Goal: Find specific page/section: Find specific page/section

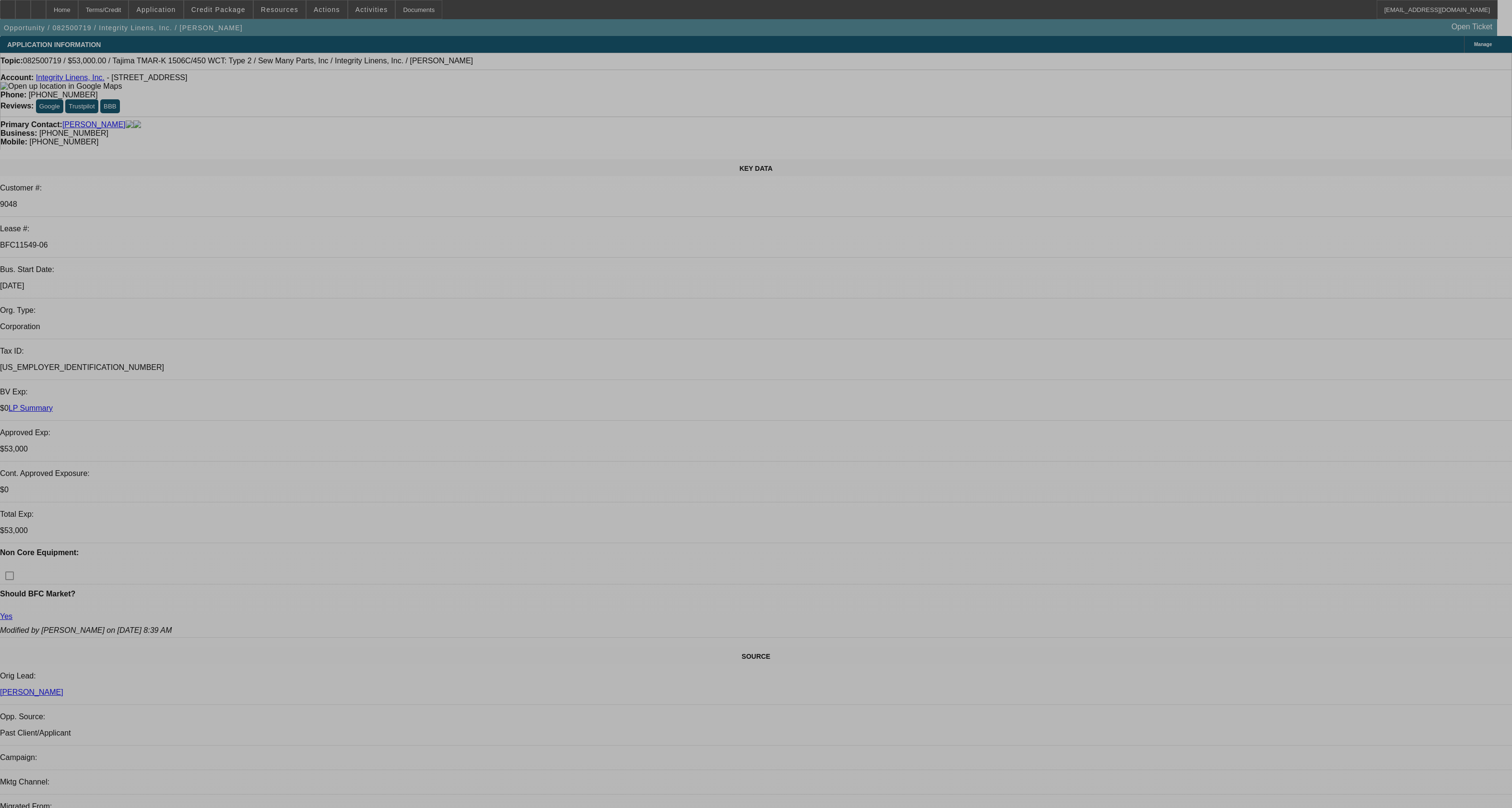
select select "0"
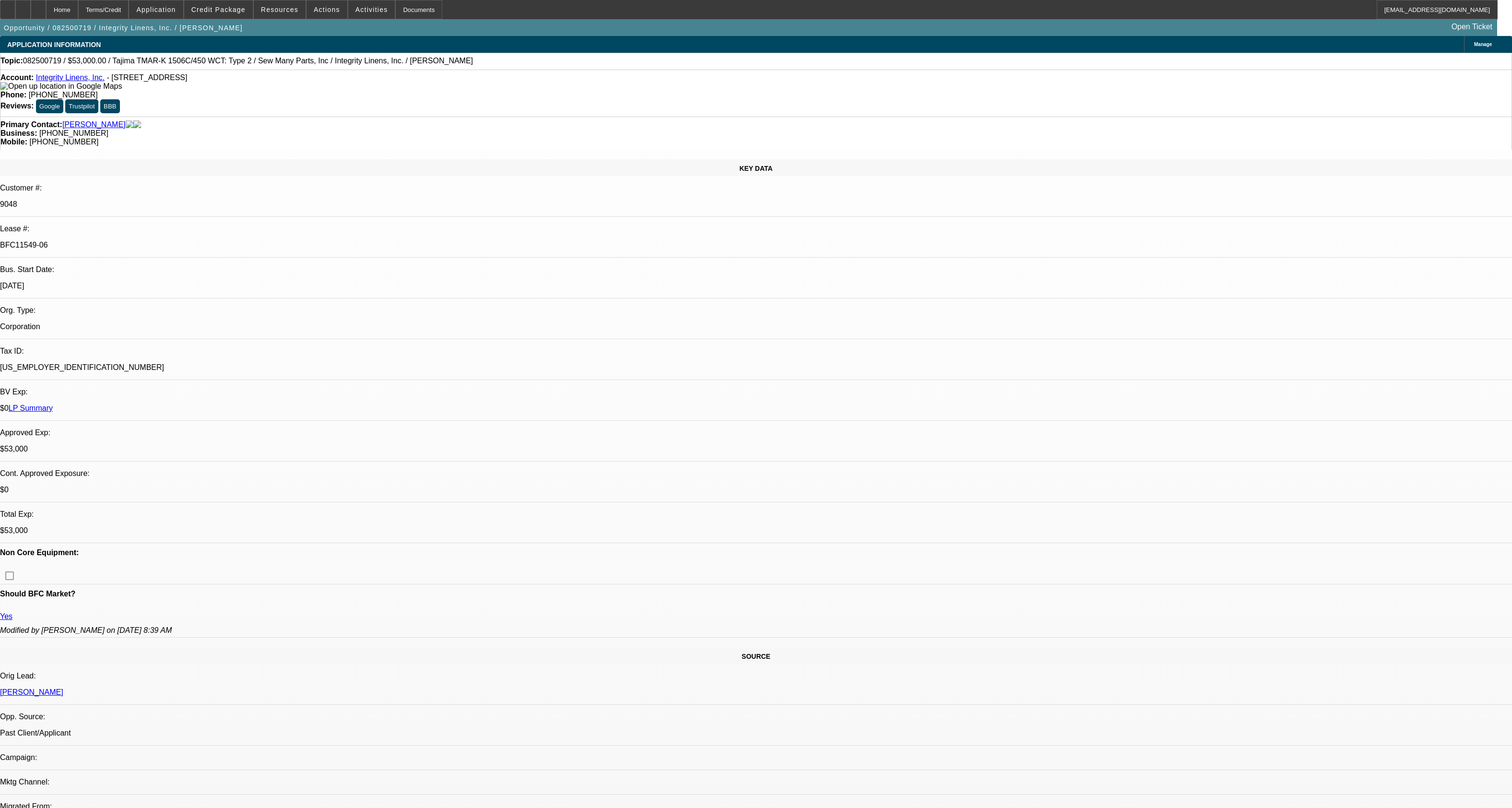
select select "2"
select select "0"
select select "2"
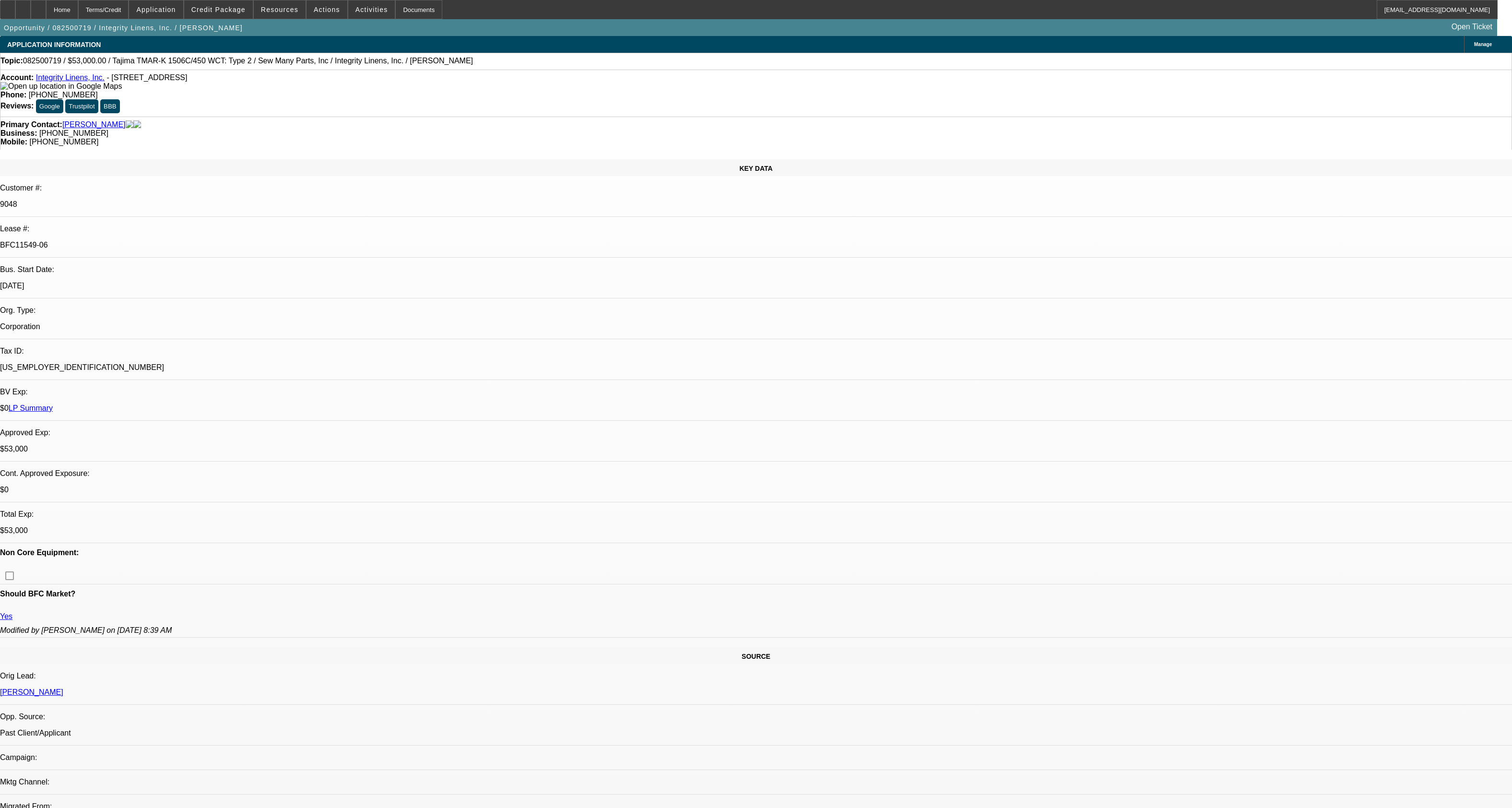
select select "2"
select select "0"
select select "2"
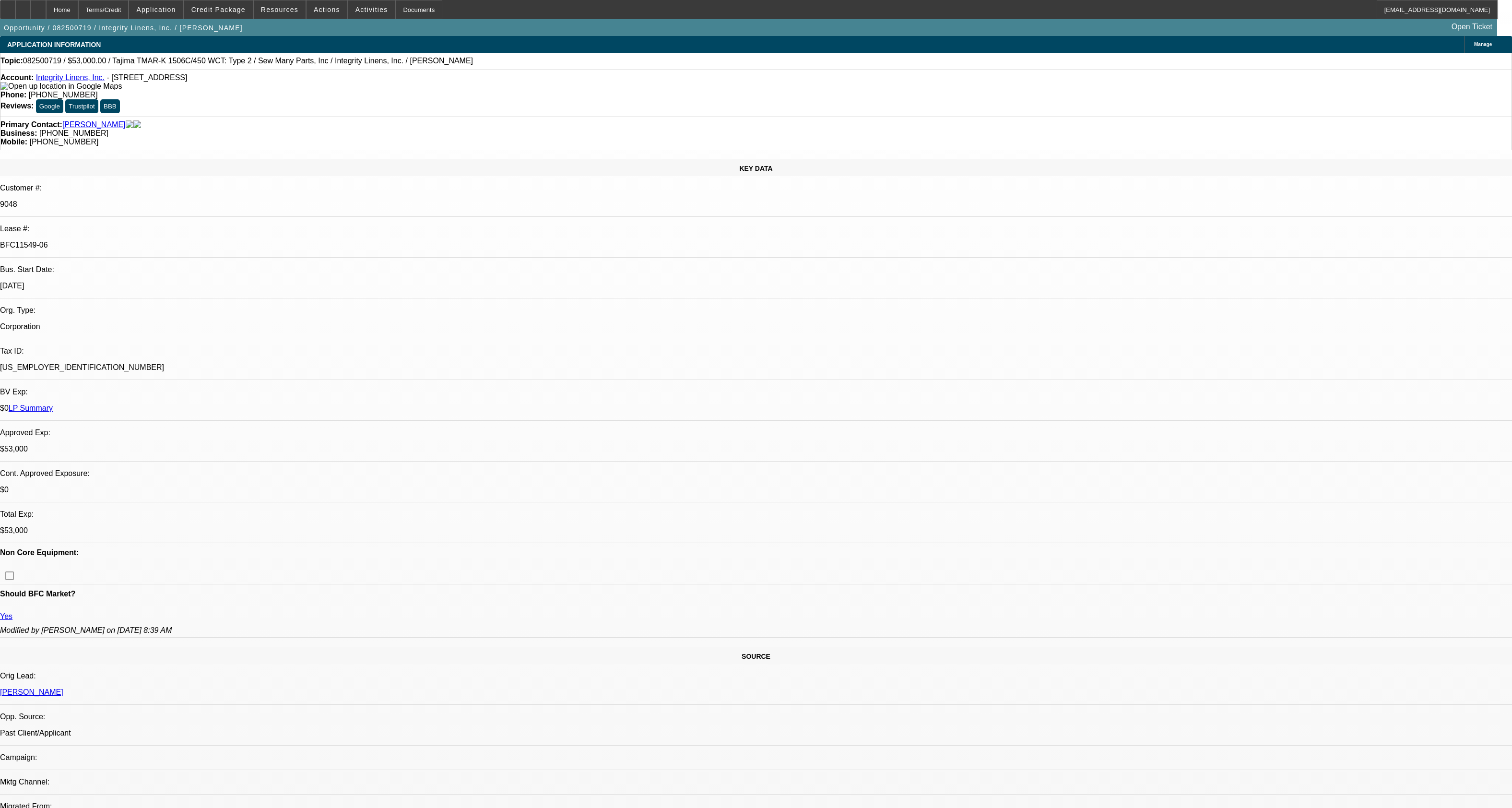
select select "0"
select select "2"
select select "0"
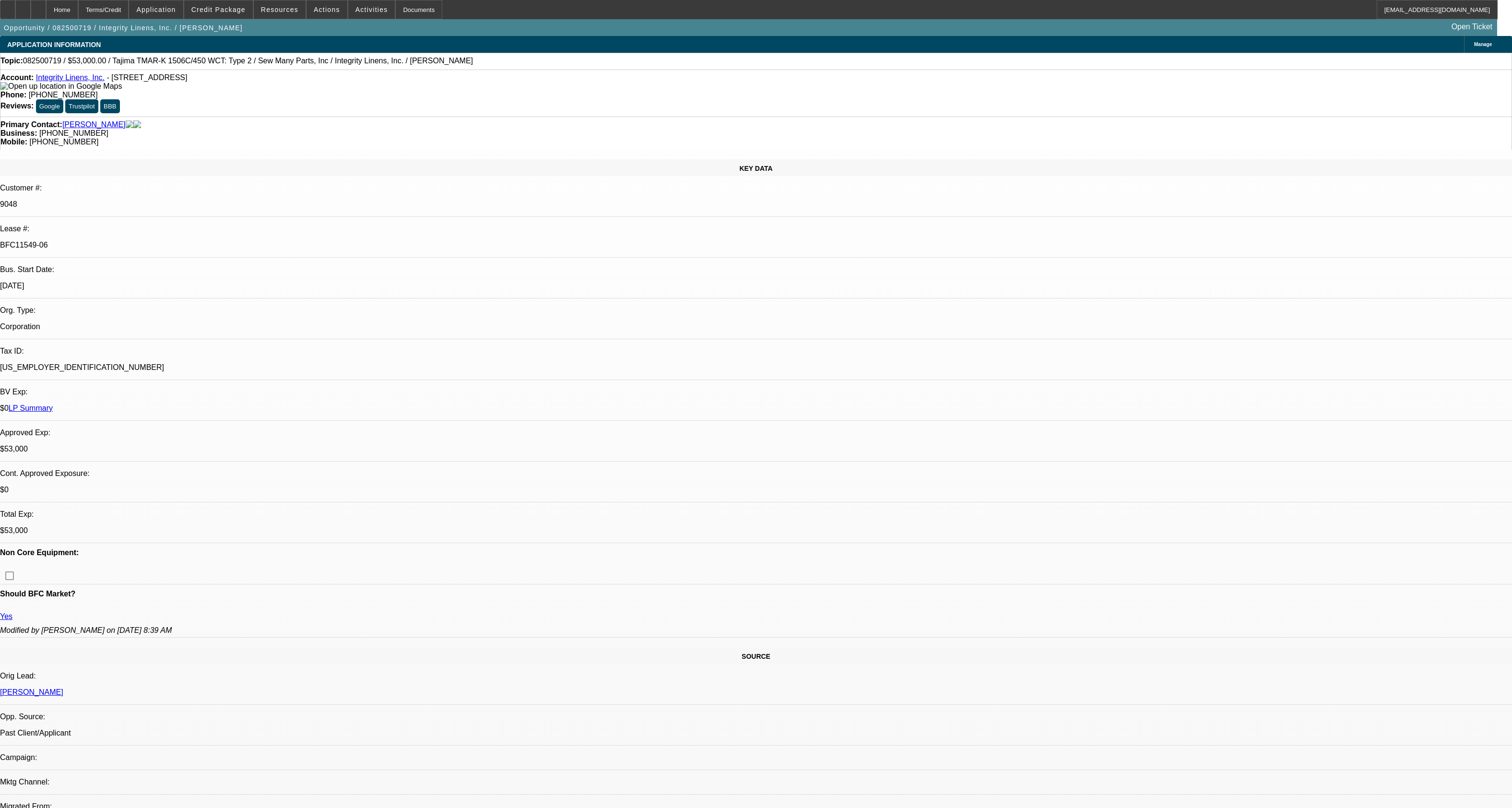
select select "2"
click at [298, 2] on span at bounding box center [279, 9] width 52 height 23
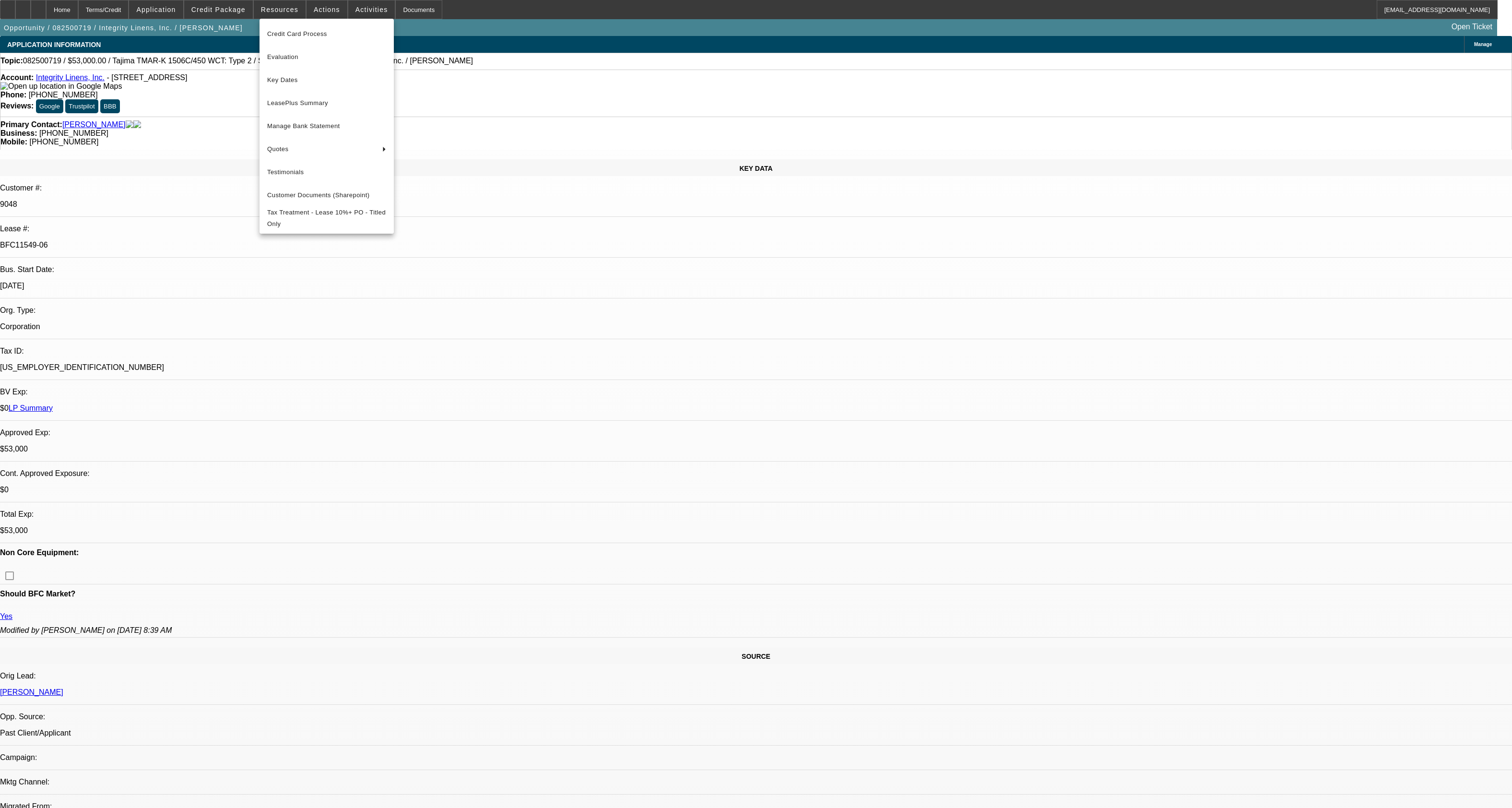
click at [326, 11] on div at bounding box center [756, 404] width 1512 height 808
click at [326, 11] on span "Actions" at bounding box center [326, 9] width 26 height 8
click at [366, 6] on div at bounding box center [756, 404] width 1512 height 808
click at [366, 6] on span "Activities" at bounding box center [372, 9] width 33 height 8
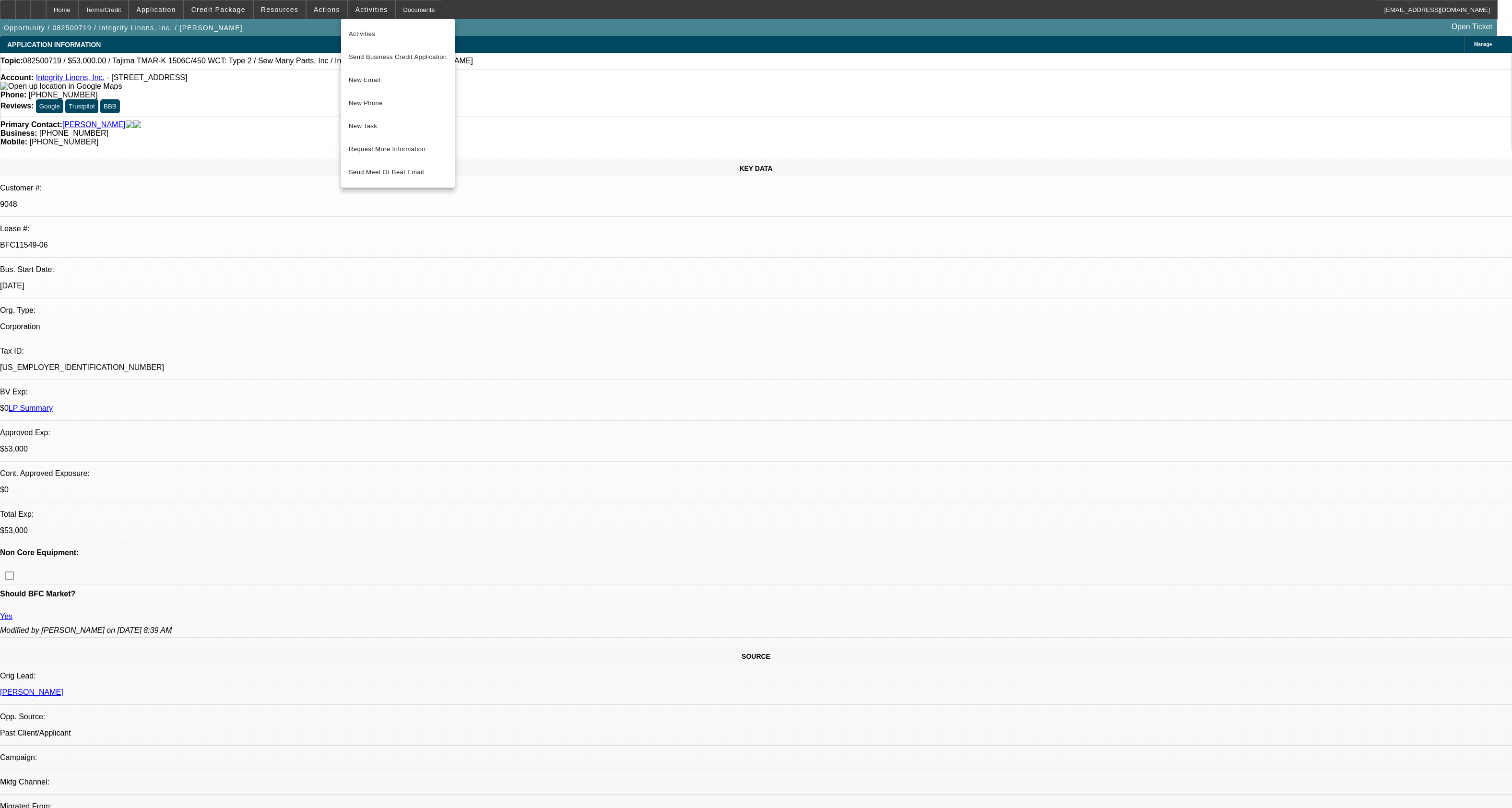
click at [407, 6] on div at bounding box center [756, 404] width 1512 height 808
click at [407, 6] on div "Documents" at bounding box center [419, 9] width 47 height 19
